Goal: Information Seeking & Learning: Learn about a topic

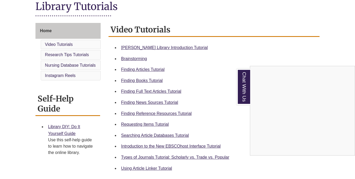
scroll to position [130, 0]
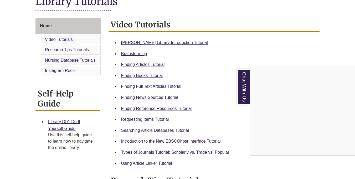
click at [154, 76] on div "Chat With Us" at bounding box center [177, 89] width 355 height 179
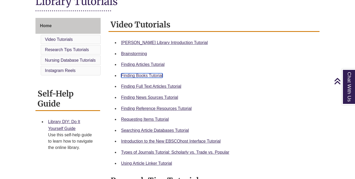
click at [154, 76] on link "Finding Books Tutorial" at bounding box center [142, 75] width 42 height 4
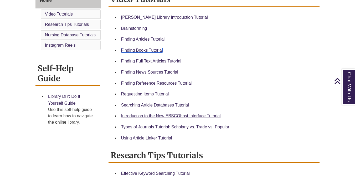
scroll to position [161, 0]
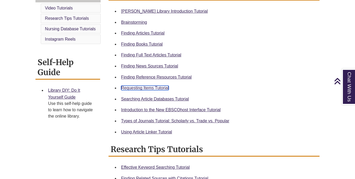
click at [153, 89] on link "Requesting Items Tutorial" at bounding box center [145, 88] width 48 height 4
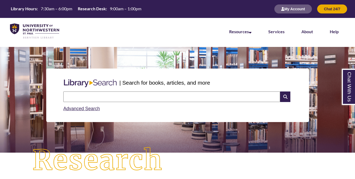
click at [160, 96] on input "text" at bounding box center [171, 96] width 217 height 11
type input "*"
type input "**********"
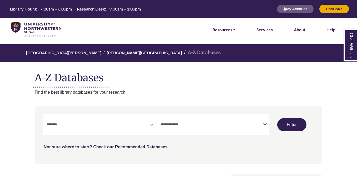
select select "Database Subject Filter"
select select "Database Types Filter"
select select "Database Subject Filter"
select select "Database Types Filter"
click at [149, 122] on icon "Search filters" at bounding box center [151, 124] width 4 height 8
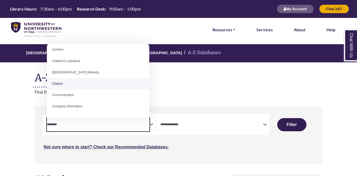
scroll to position [61, 0]
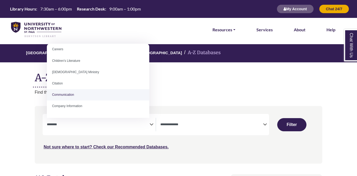
select select "*****"
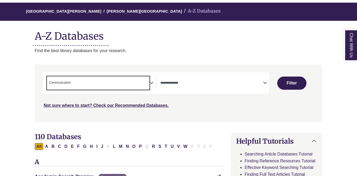
scroll to position [42, 0]
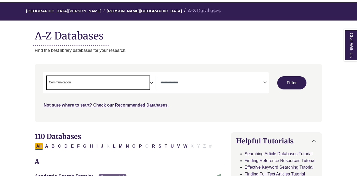
click at [151, 82] on icon "Search filters" at bounding box center [151, 82] width 4 height 8
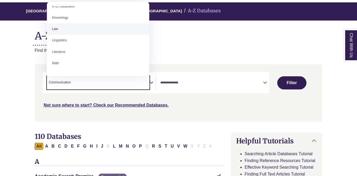
scroll to position [270, 0]
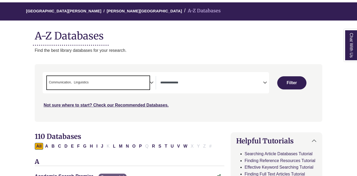
click at [151, 81] on icon "Search filters" at bounding box center [151, 82] width 4 height 8
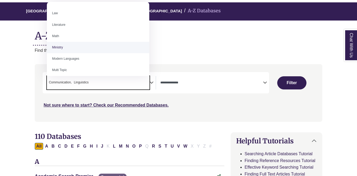
scroll to position [294, 0]
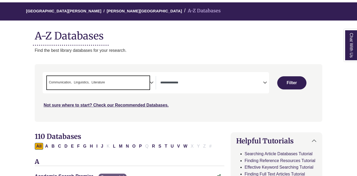
click at [153, 83] on icon "Search filters" at bounding box center [151, 82] width 4 height 8
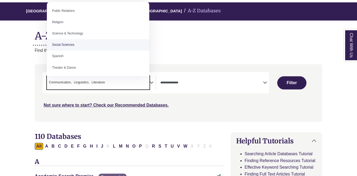
scroll to position [433, 0]
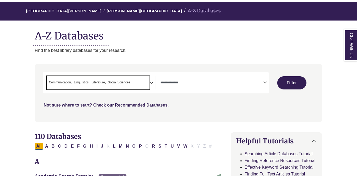
drag, startPoint x: 123, startPoint y: 82, endPoint x: 155, endPoint y: 96, distance: 35.2
click at [155, 96] on div "***" at bounding box center [179, 90] width 272 height 36
click at [152, 83] on icon "Search filters" at bounding box center [151, 82] width 4 height 8
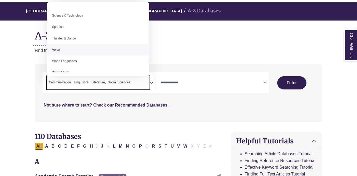
scroll to position [468, 0]
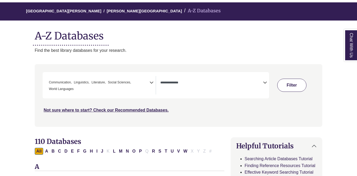
click at [284, 86] on button "Filter" at bounding box center [291, 85] width 29 height 13
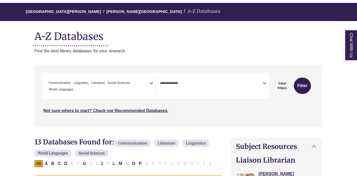
scroll to position [44, 0]
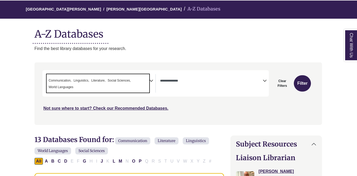
drag, startPoint x: 46, startPoint y: 78, endPoint x: 87, endPoint y: 86, distance: 41.3
click at [87, 86] on span "× Communication × Linguistics × Literature × Social Sciences × World Languages" at bounding box center [98, 83] width 103 height 18
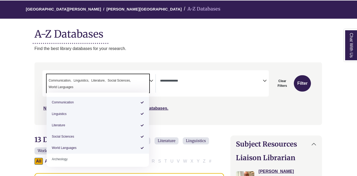
drag, startPoint x: 48, startPoint y: 78, endPoint x: 88, endPoint y: 92, distance: 42.5
click at [88, 92] on span "× Communication × Linguistics × Literature × Social Sciences × World Languages" at bounding box center [98, 83] width 103 height 18
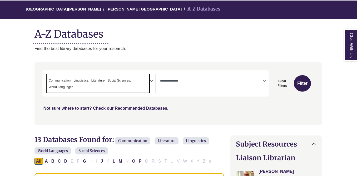
drag, startPoint x: 101, startPoint y: 81, endPoint x: 122, endPoint y: 57, distance: 31.3
click at [98, 80] on span "Literature" at bounding box center [98, 80] width 14 height 5
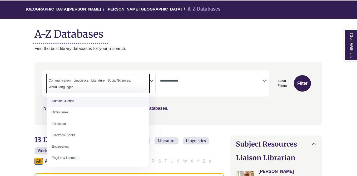
scroll to position [173, 0]
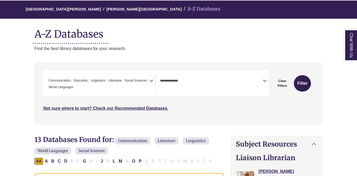
click at [151, 81] on icon "Search filters" at bounding box center [151, 80] width 4 height 8
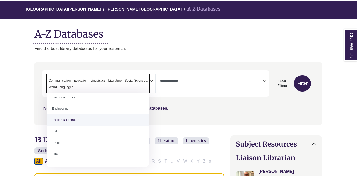
scroll to position [209, 0]
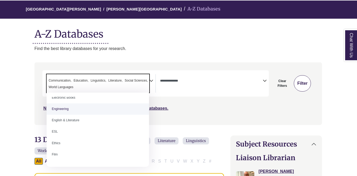
click at [305, 79] on button "Filter" at bounding box center [302, 83] width 17 height 16
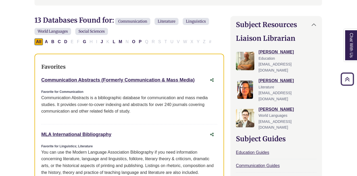
select select "Database Types Filter"
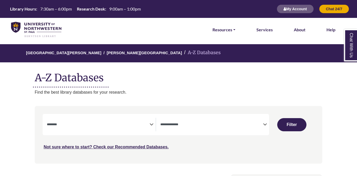
select select "Database Subject Filter"
select select "Database Types Filter"
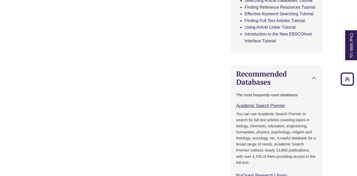
scroll to position [196, 0]
select select "Database Subject Filter"
select select "Database Types Filter"
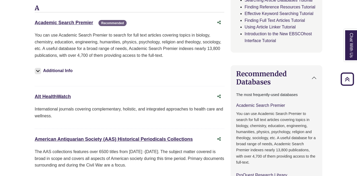
click at [260, 104] on link "Academic Search Premier This link opens in a new window" at bounding box center [260, 105] width 49 height 4
